Goal: Navigation & Orientation: Find specific page/section

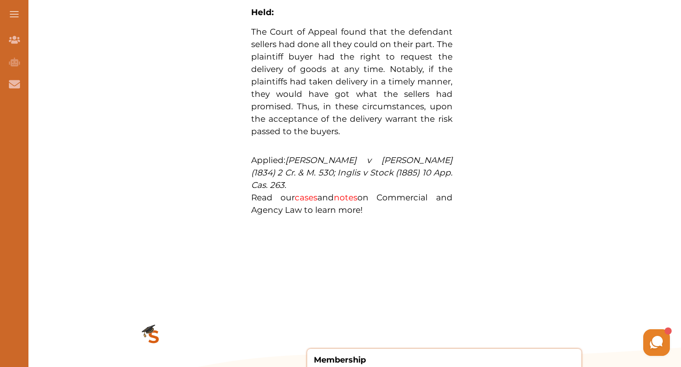
scroll to position [1130, 0]
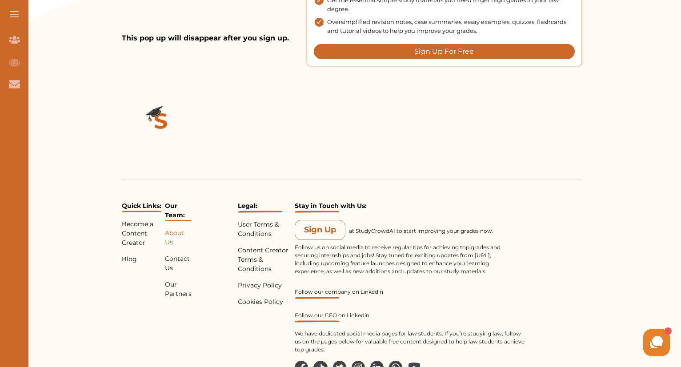
click at [176, 228] on p "About Us" at bounding box center [178, 237] width 27 height 19
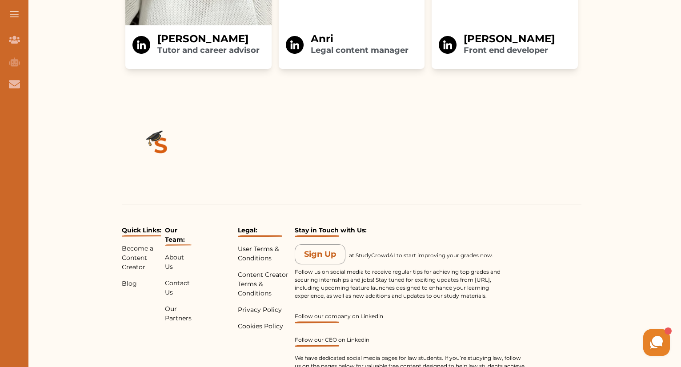
scroll to position [1887, 0]
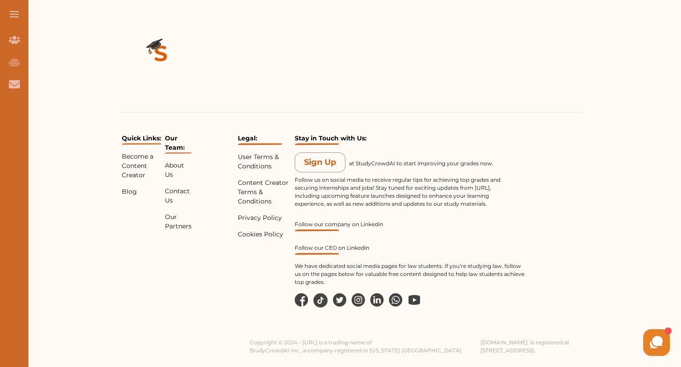
click at [13, 11] on span at bounding box center [14, 11] width 9 height 1
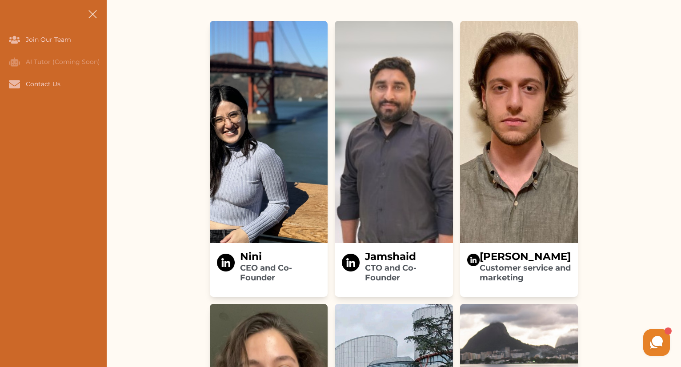
scroll to position [1294, 0]
